Goal: Communication & Community: Answer question/provide support

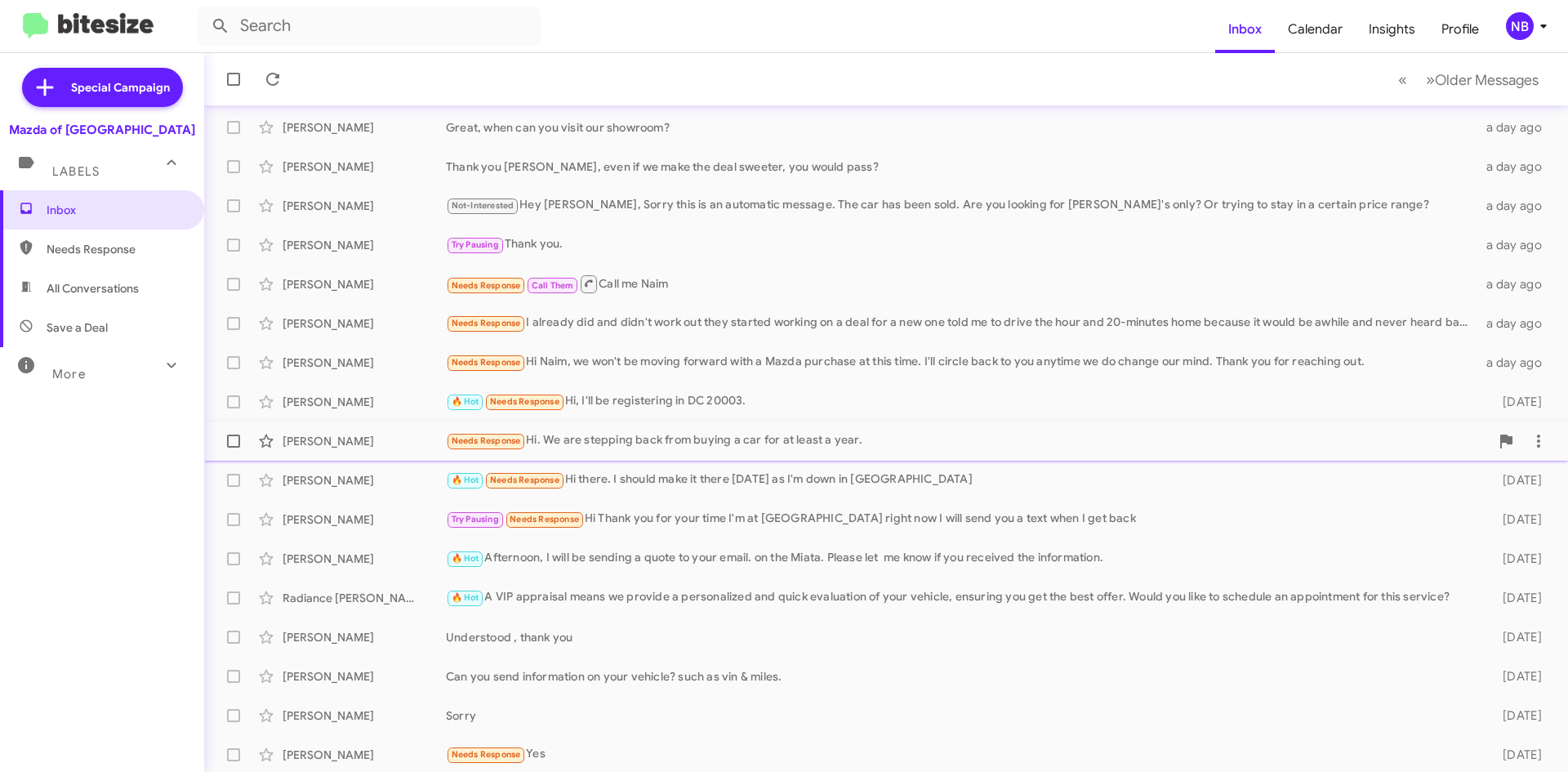
scroll to position [176, 0]
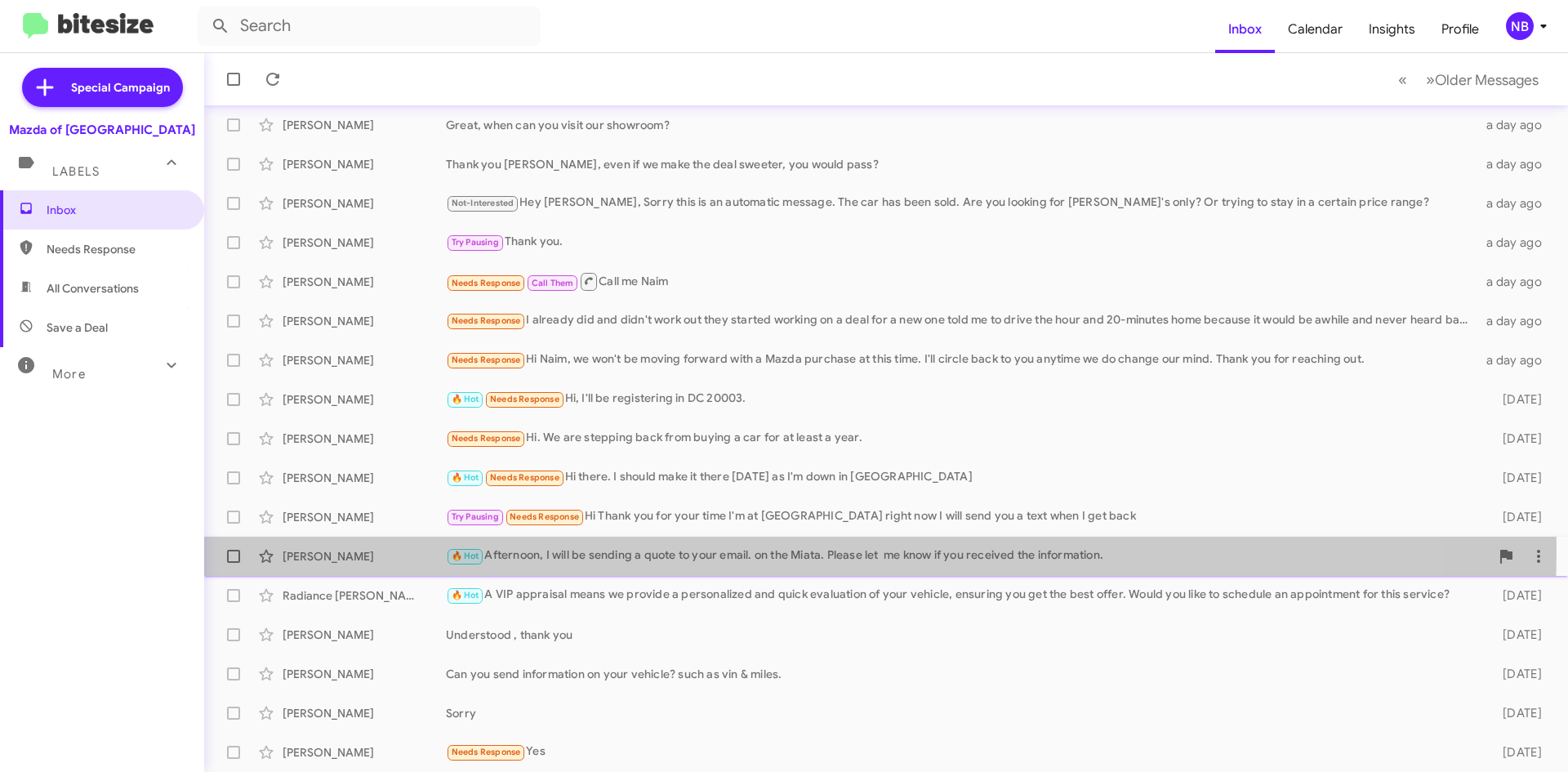
click at [565, 547] on div "🔥 Hot Afternoon, I will be sending a quote to your email. on the Miata. Please …" at bounding box center [968, 555] width 1044 height 19
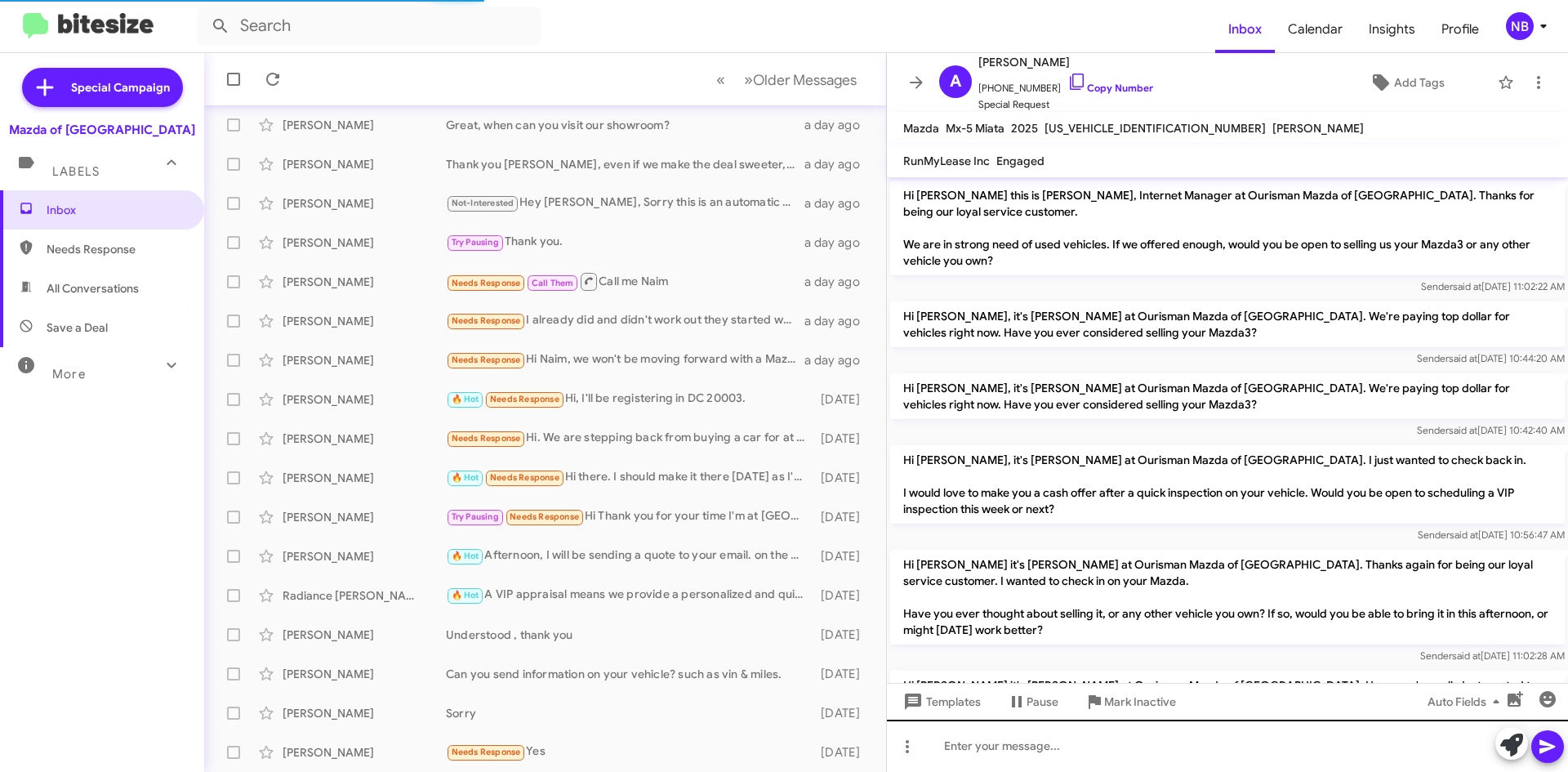
scroll to position [1063, 0]
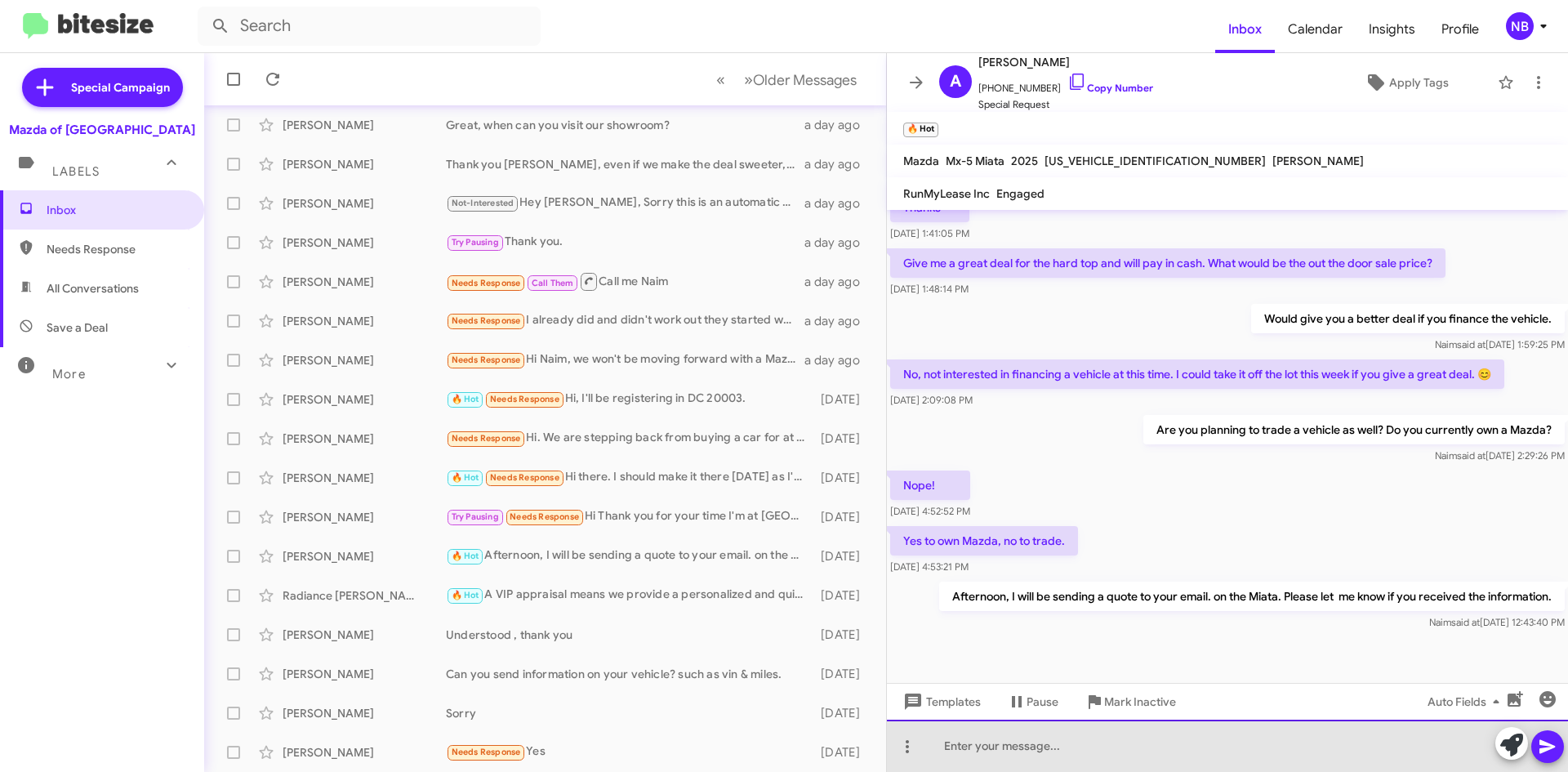
click at [1083, 751] on div at bounding box center [1227, 746] width 681 height 52
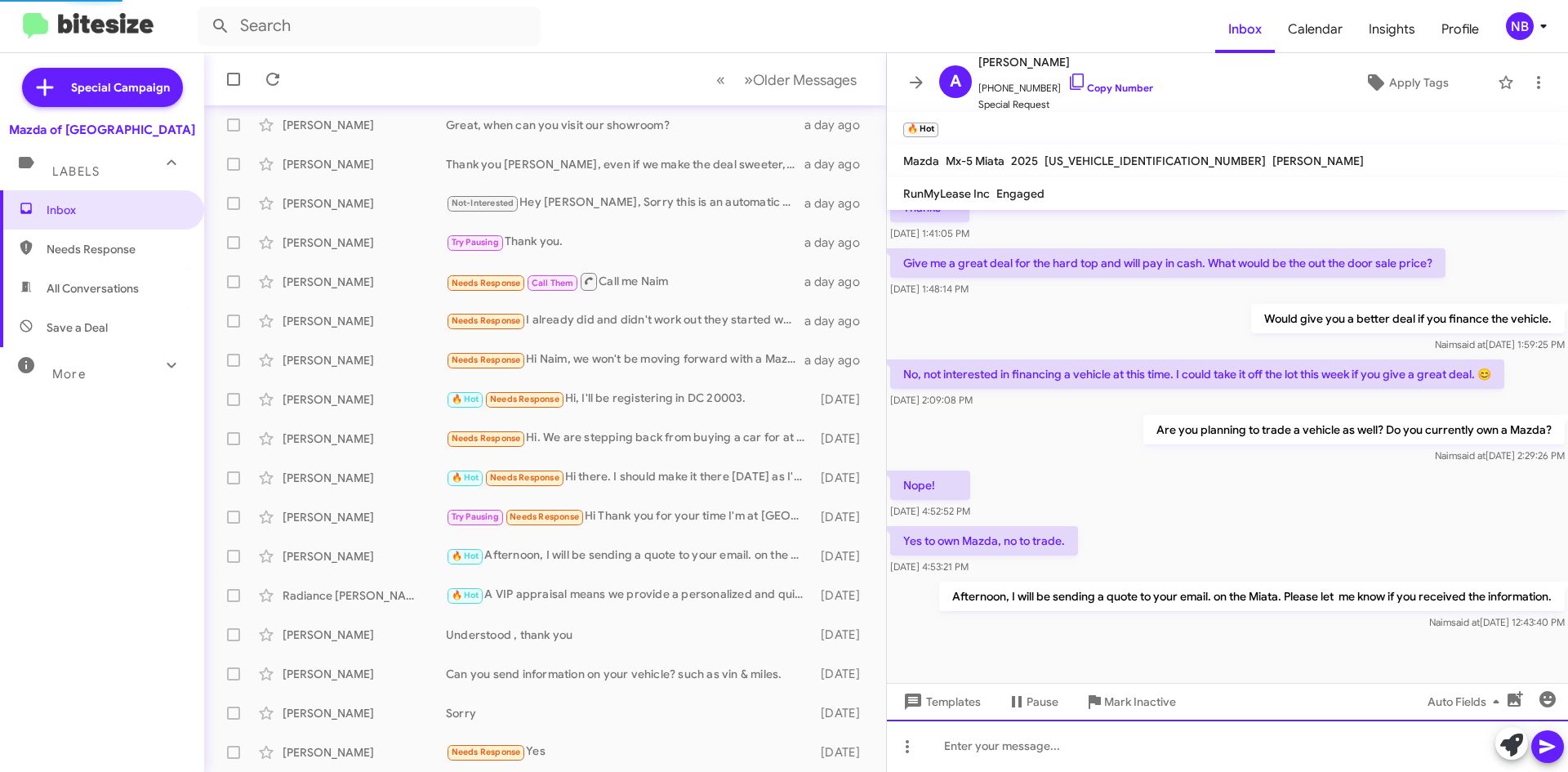
scroll to position [0, 0]
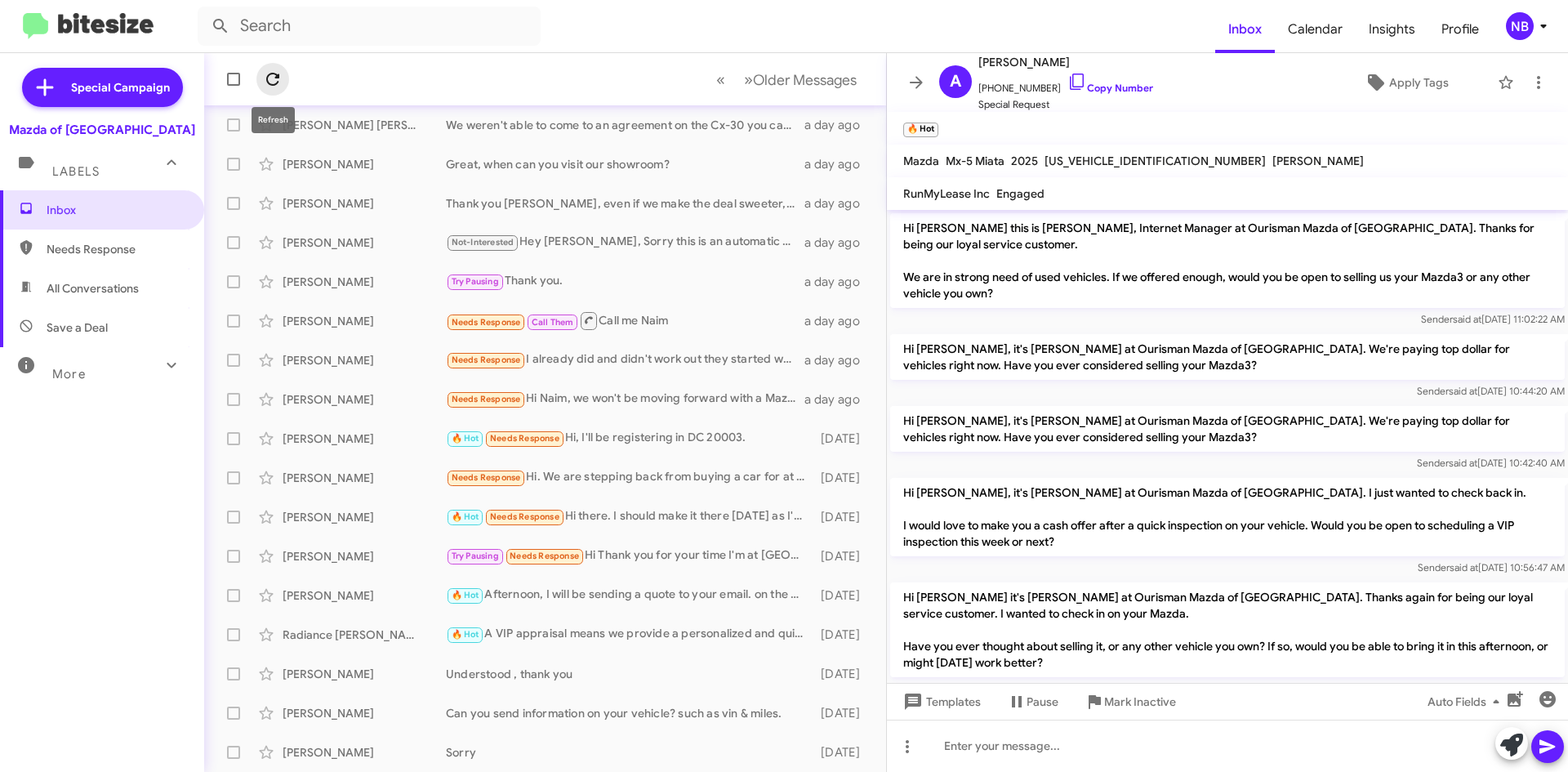
click at [278, 84] on icon at bounding box center [273, 79] width 20 height 20
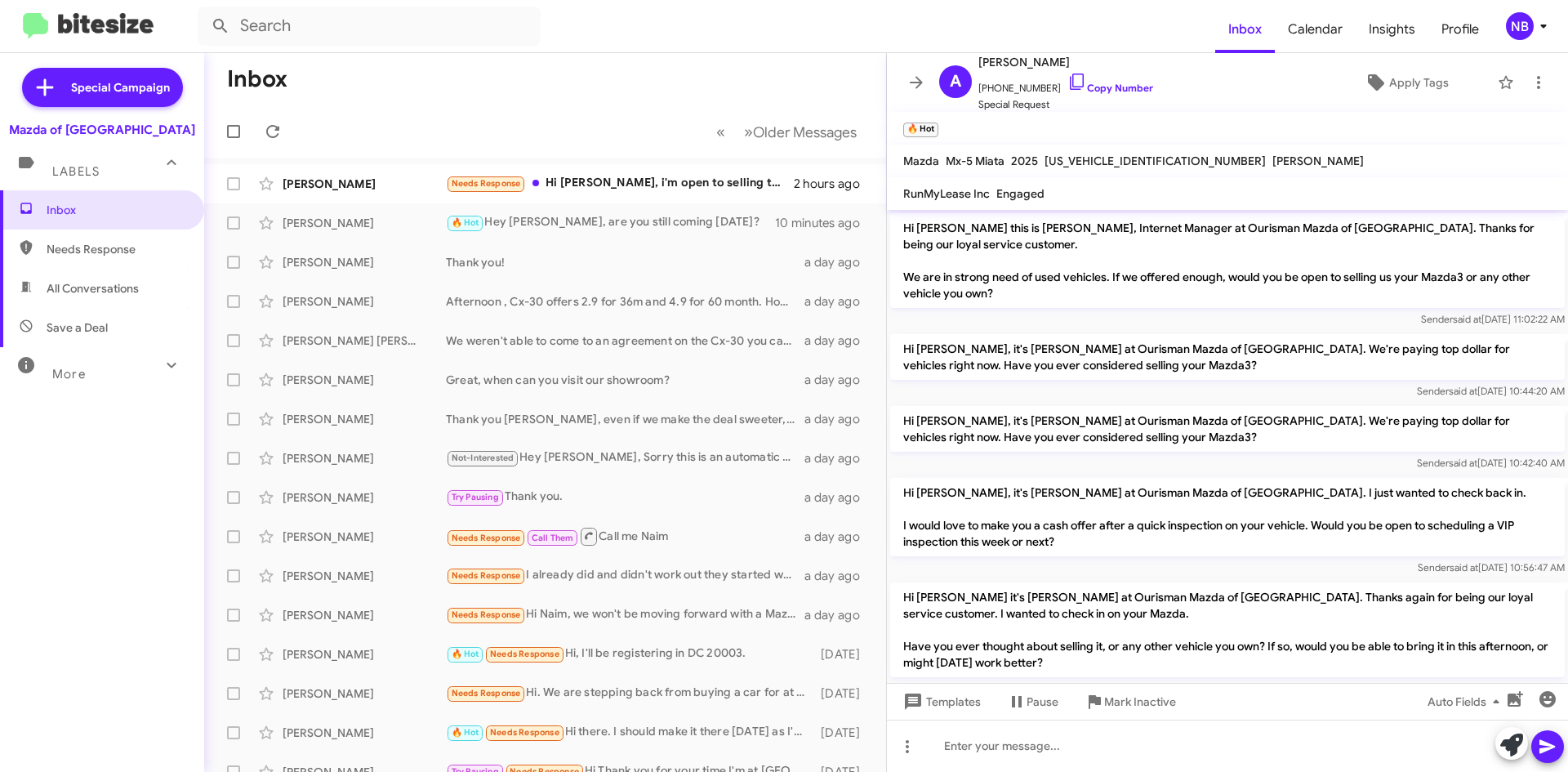
click at [125, 670] on div "Special Campaign Mazda of Rockville Labels Inbox Needs Response All Conversatio…" at bounding box center [102, 409] width 204 height 712
click at [268, 142] on button at bounding box center [273, 132] width 32 height 33
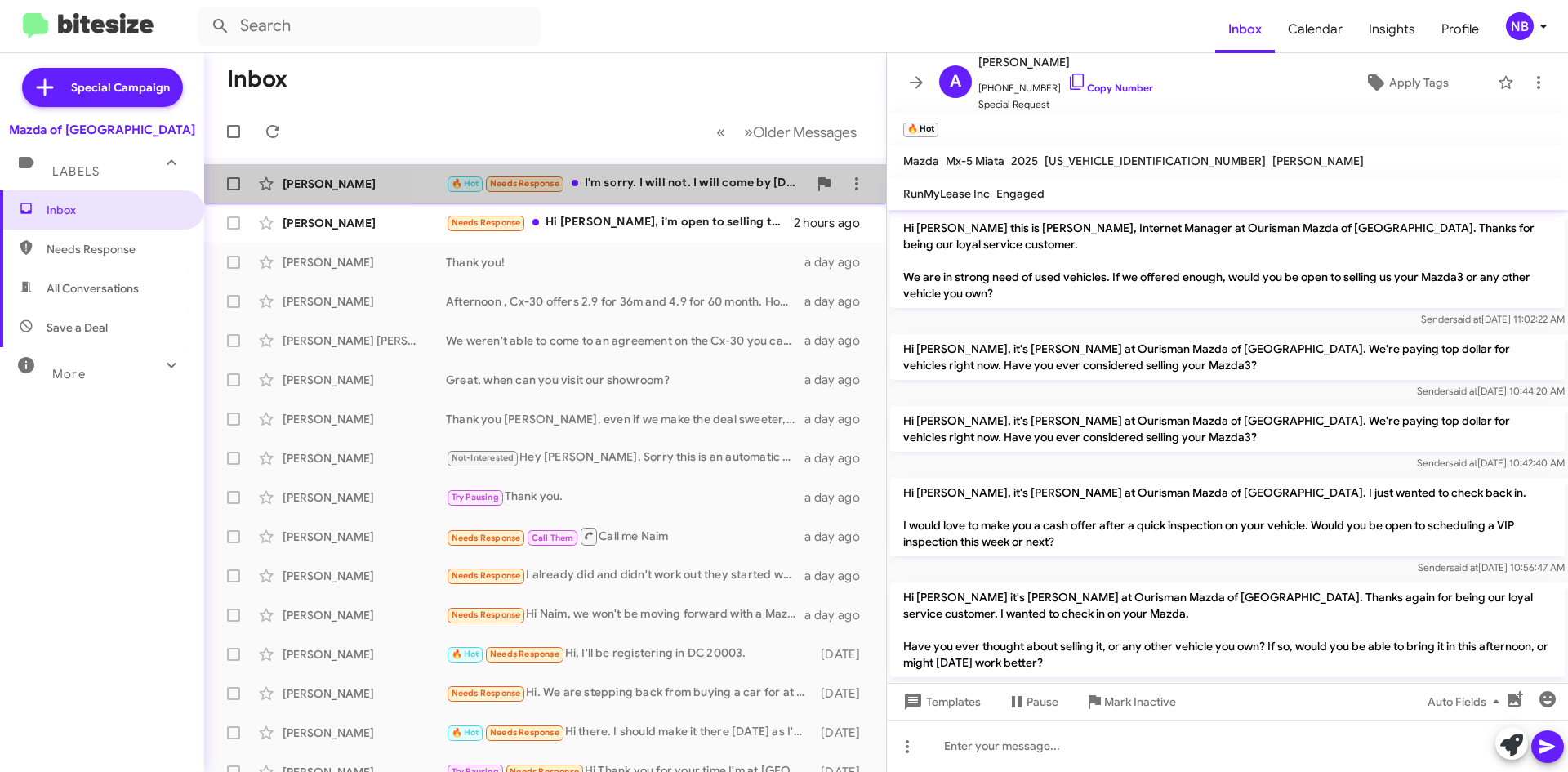
click at [647, 189] on div "🔥 Hot Needs Response I'm sorry. I will not. I will come by [DATE] or [DATE]." at bounding box center [626, 183] width 362 height 19
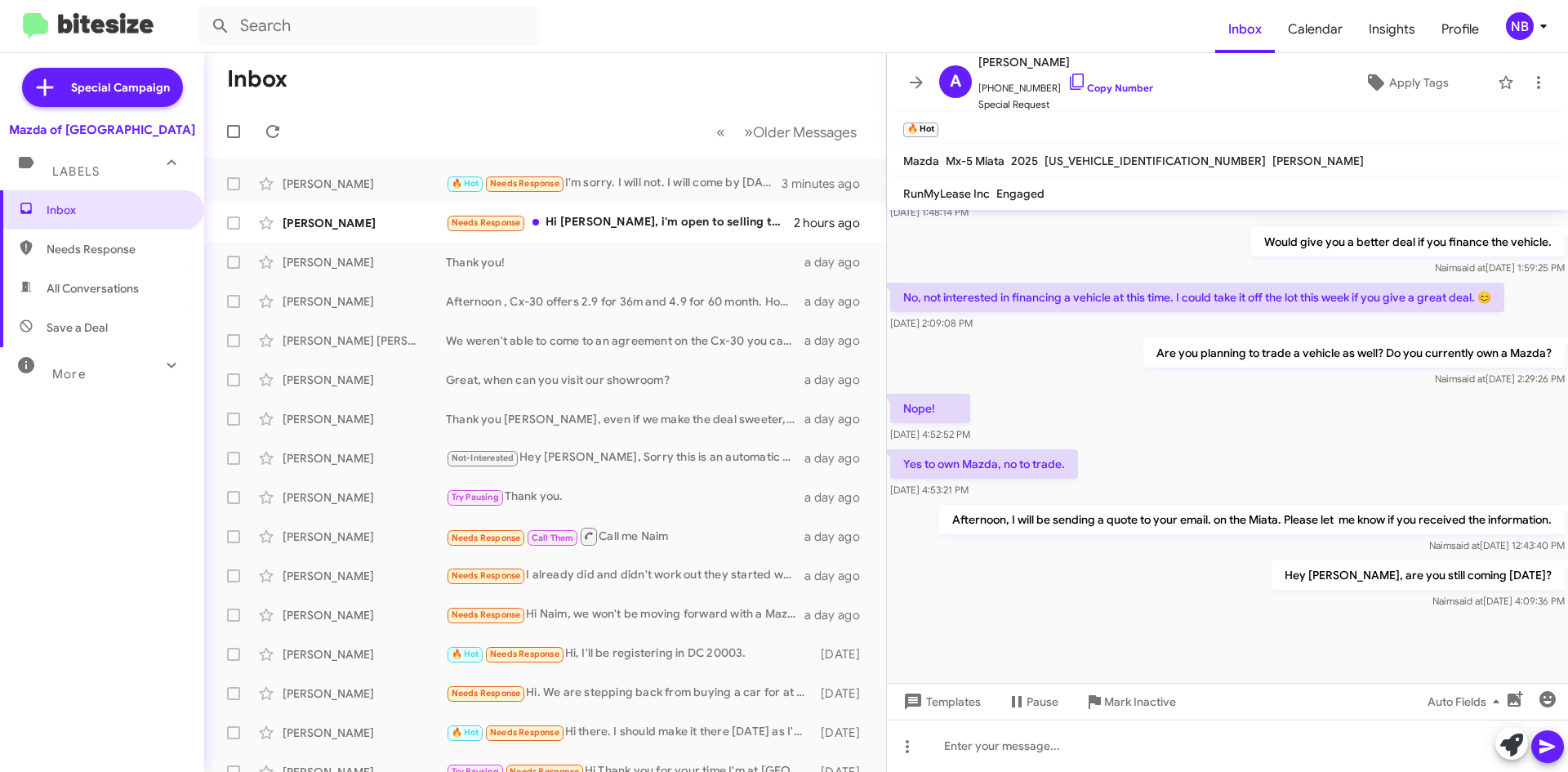
scroll to position [1155, 0]
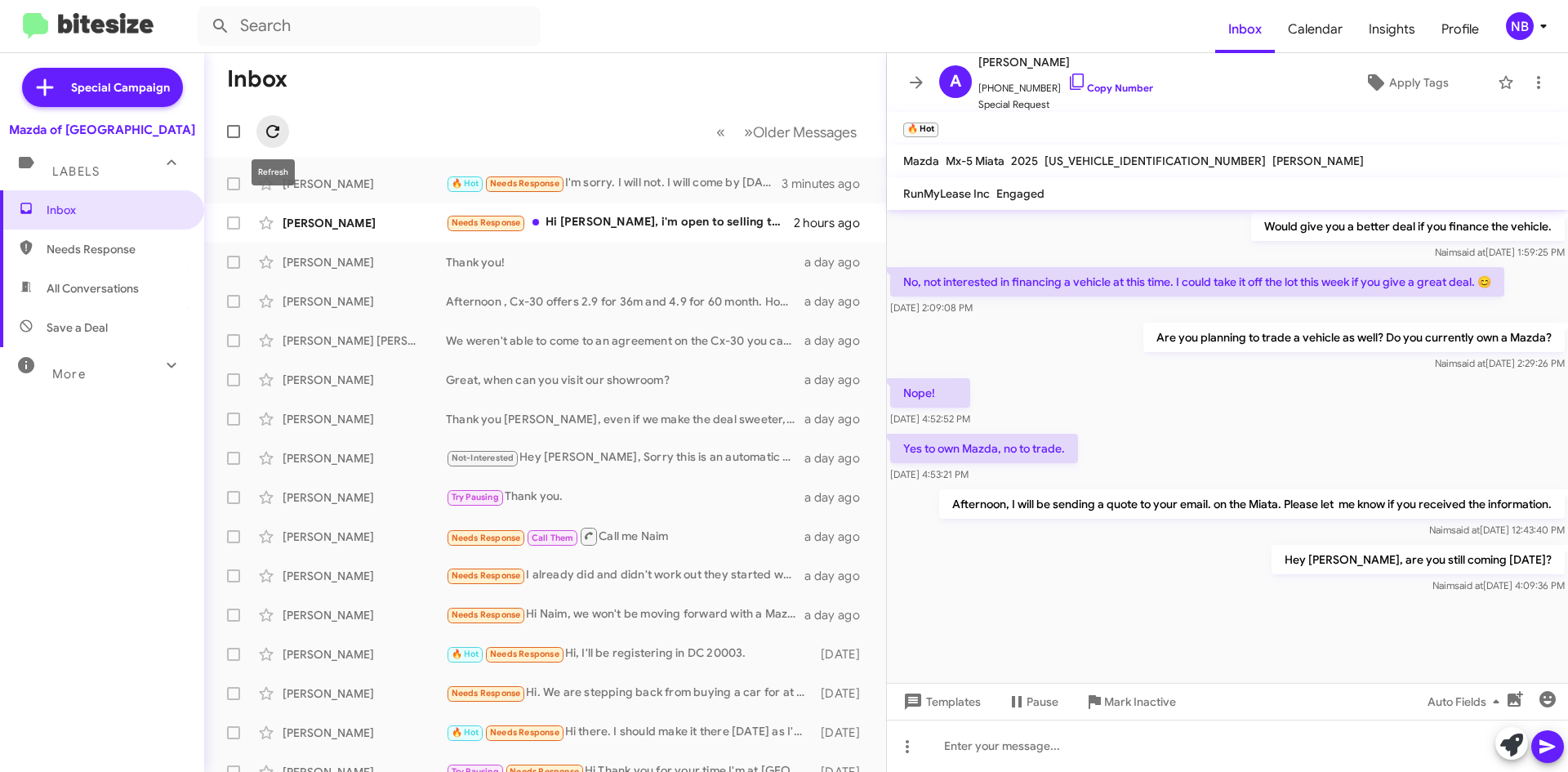
click at [274, 128] on icon at bounding box center [273, 132] width 20 height 20
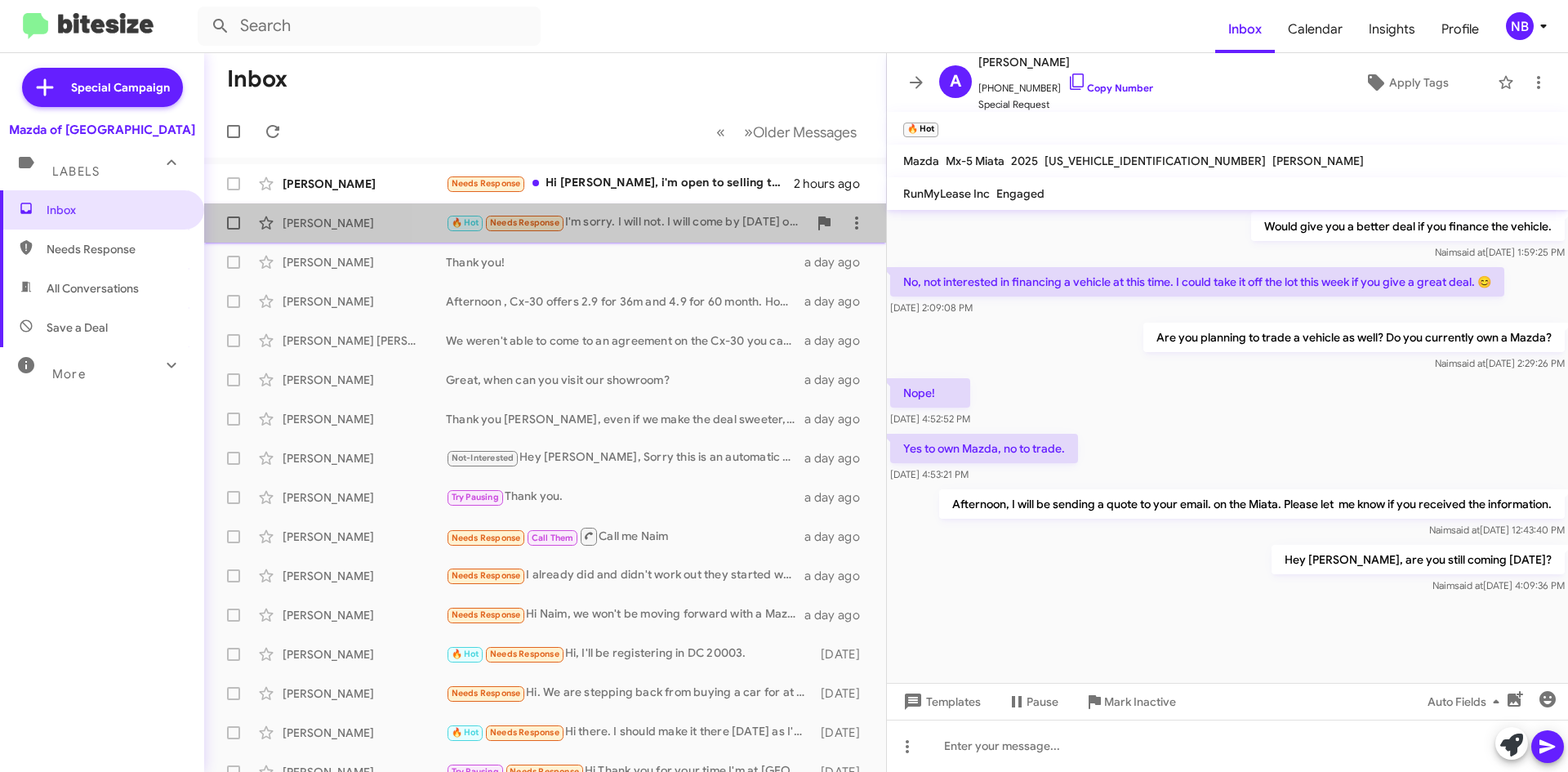
click at [707, 217] on div "🔥 Hot Needs Response I'm sorry. I will not. I will come by [DATE] or [DATE]." at bounding box center [626, 222] width 362 height 19
